Goal: Navigation & Orientation: Find specific page/section

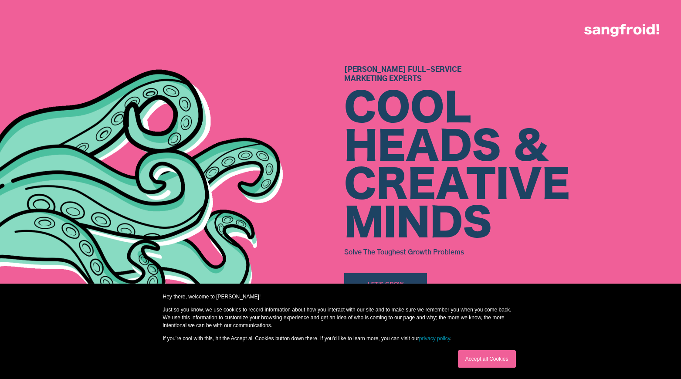
scroll to position [82, 0]
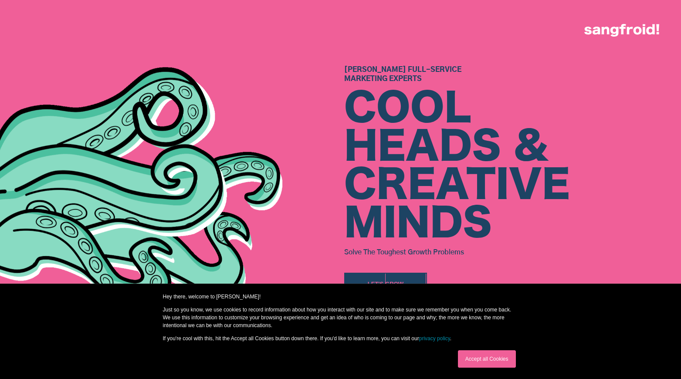
click at [485, 360] on link "Accept all Cookies" at bounding box center [487, 359] width 58 height 17
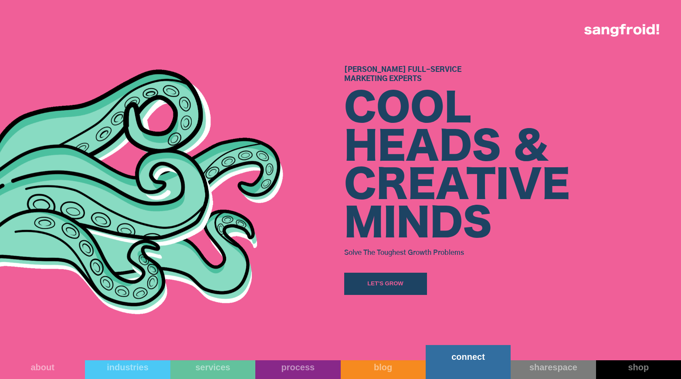
click at [453, 364] on link "connect" at bounding box center [468, 362] width 85 height 34
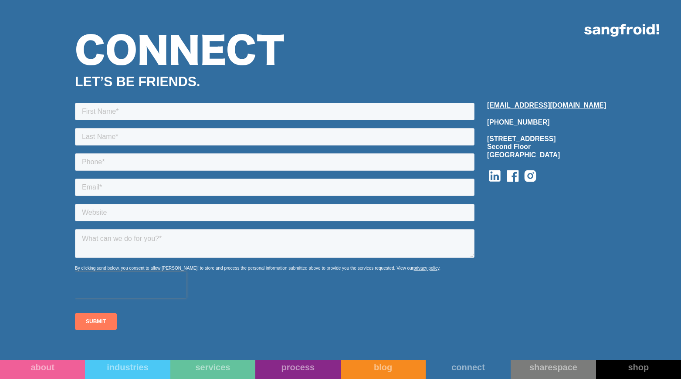
scroll to position [1223, 0]
click at [50, 369] on link "about" at bounding box center [42, 362] width 85 height 34
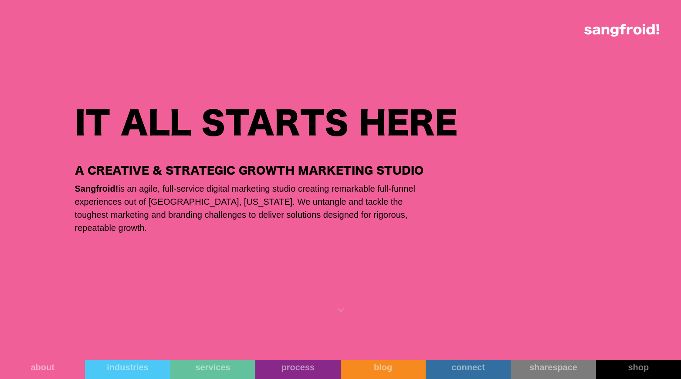
scroll to position [415, 0]
click at [342, 312] on icon at bounding box center [341, 311] width 174 height 131
click at [343, 310] on image at bounding box center [341, 312] width 154 height 115
click at [341, 317] on image at bounding box center [341, 312] width 154 height 115
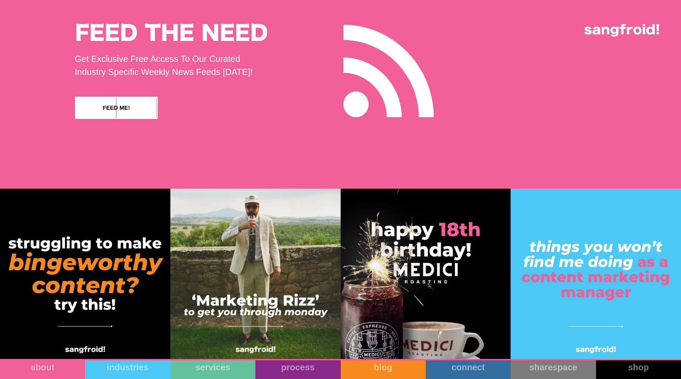
scroll to position [8168, 0]
click at [457, 366] on link "connect" at bounding box center [468, 362] width 85 height 34
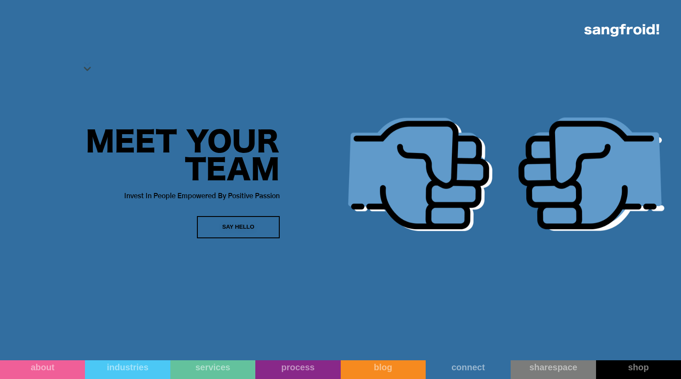
click at [240, 228] on div "Say Hello" at bounding box center [238, 227] width 32 height 9
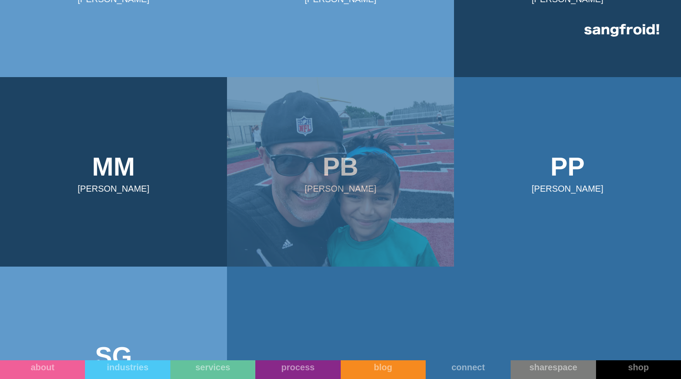
scroll to position [487, 0]
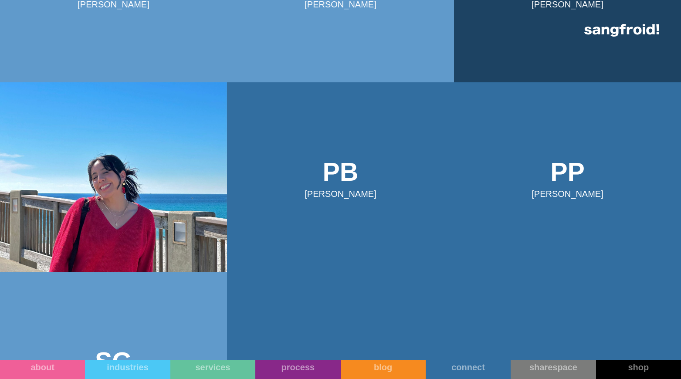
click at [134, 170] on img at bounding box center [113, 177] width 227 height 190
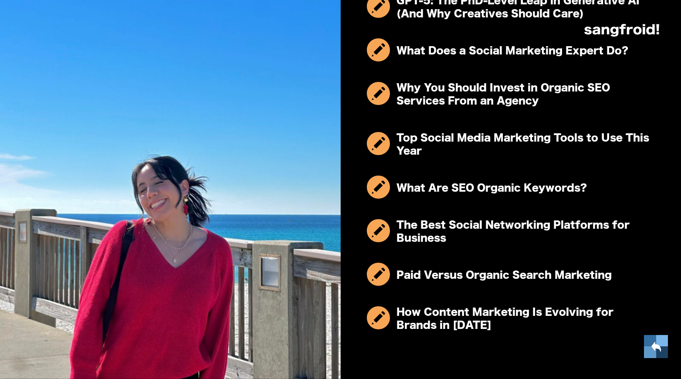
scroll to position [500, 0]
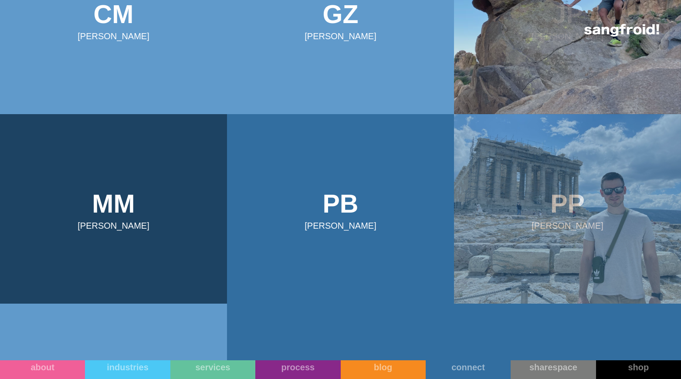
scroll to position [460, 0]
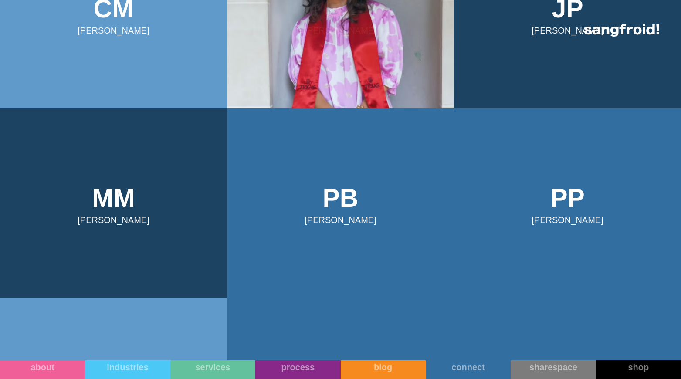
click at [322, 62] on img at bounding box center [340, 14] width 227 height 190
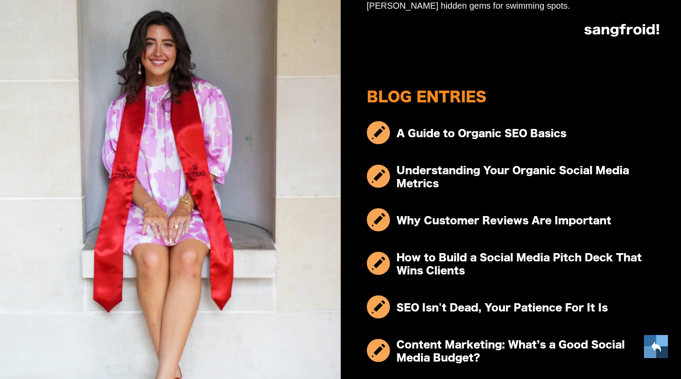
scroll to position [283, 0]
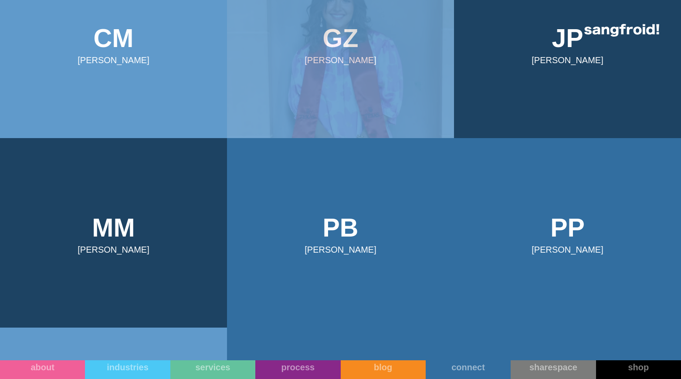
scroll to position [336, 0]
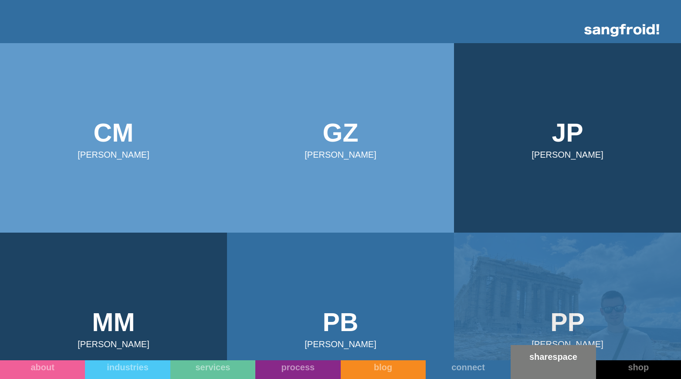
click at [538, 363] on link "sharespace" at bounding box center [553, 362] width 85 height 34
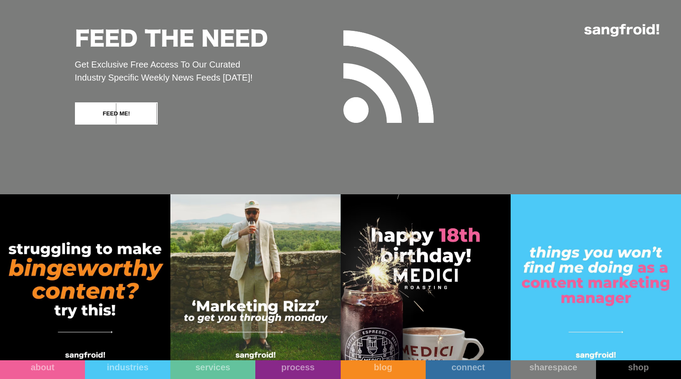
scroll to position [4927, 0]
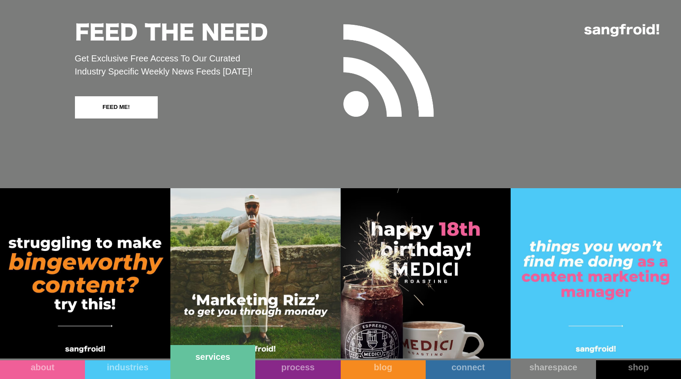
click at [229, 366] on link "services" at bounding box center [212, 362] width 85 height 34
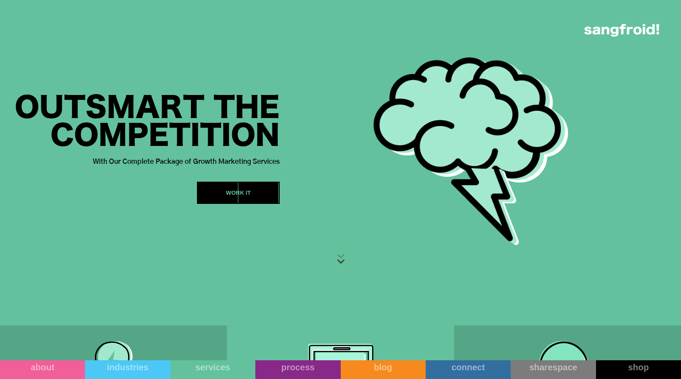
scroll to position [3, 0]
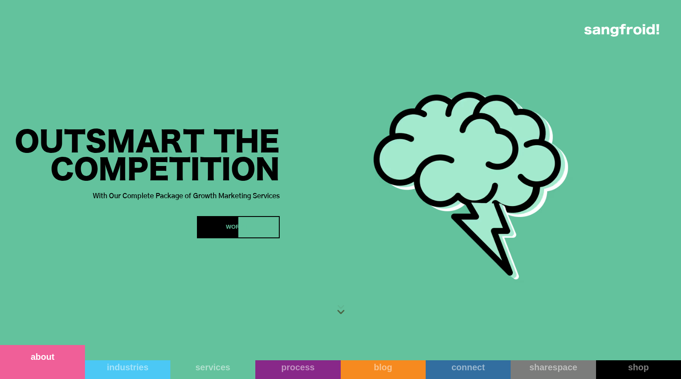
click at [27, 369] on link "about" at bounding box center [42, 362] width 85 height 34
